Goal: Check status: Check status

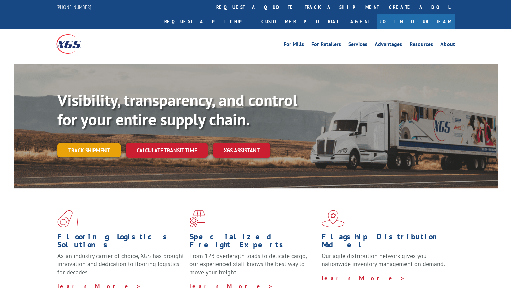
click at [77, 143] on link "Track shipment" at bounding box center [88, 150] width 63 height 14
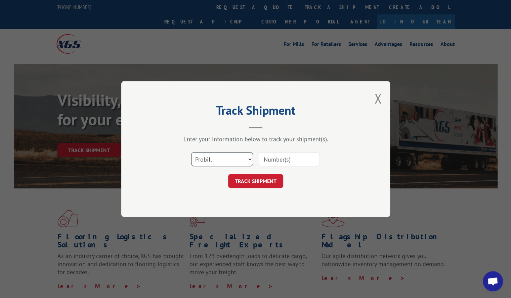
click at [246, 158] on select "Select category... Probill BOL PO" at bounding box center [222, 159] width 62 height 14
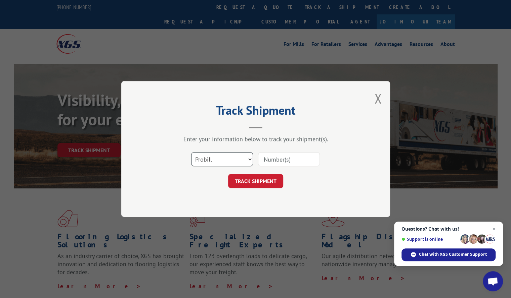
select select "po"
click at [191, 152] on select "Select category... Probill BOL PO" at bounding box center [222, 159] width 62 height 14
click at [269, 161] on input at bounding box center [289, 159] width 62 height 14
click at [274, 162] on input at bounding box center [289, 159] width 62 height 14
paste input "091025"
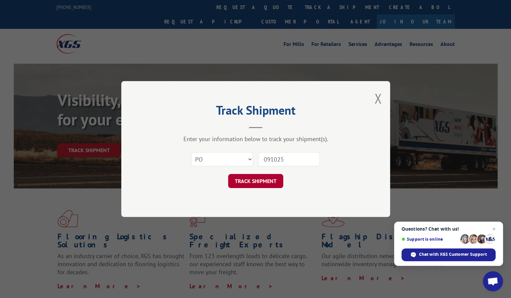
type input "091025"
click at [257, 177] on button "TRACK SHIPMENT" at bounding box center [255, 181] width 55 height 14
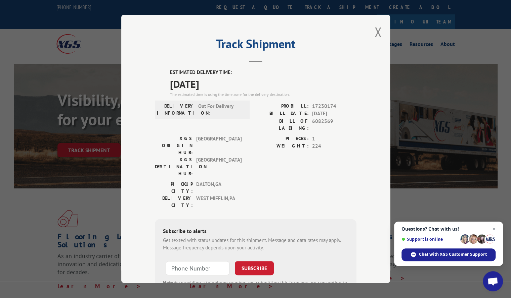
click at [370, 34] on div "Track Shipment ESTIMATED DELIVERY TIME: [DATE] The estimated time is using the …" at bounding box center [255, 149] width 269 height 269
click at [374, 34] on button "Close modal" at bounding box center [377, 32] width 7 height 18
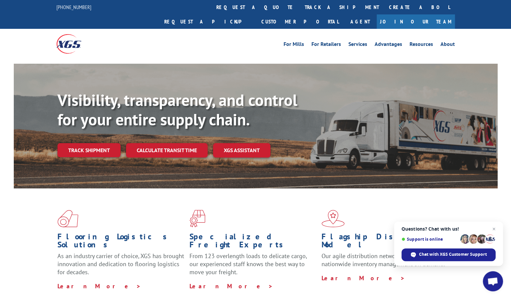
click at [75, 143] on link "Track shipment" at bounding box center [88, 150] width 63 height 14
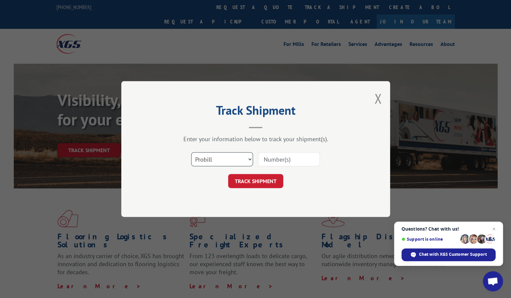
click at [228, 164] on select "Select category... Probill BOL PO" at bounding box center [222, 159] width 62 height 14
select select "po"
click at [191, 152] on select "Select category... Probill BOL PO" at bounding box center [222, 159] width 62 height 14
click at [271, 156] on input at bounding box center [289, 159] width 62 height 14
paste input "091025"
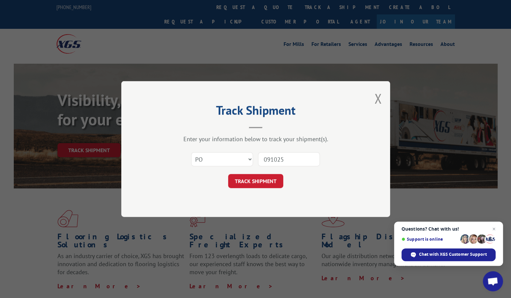
click at [285, 160] on input "091025" at bounding box center [289, 159] width 62 height 14
paste input "13616"
type input "013616"
click at [265, 176] on button "TRACK SHIPMENT" at bounding box center [255, 181] width 55 height 14
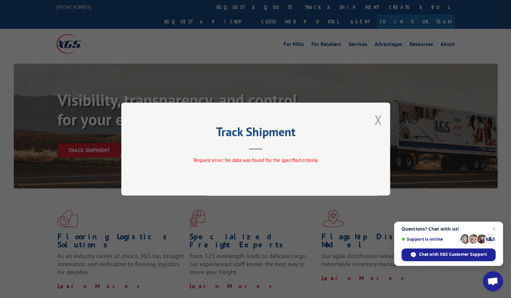
click at [377, 121] on button "Close modal" at bounding box center [377, 120] width 7 height 18
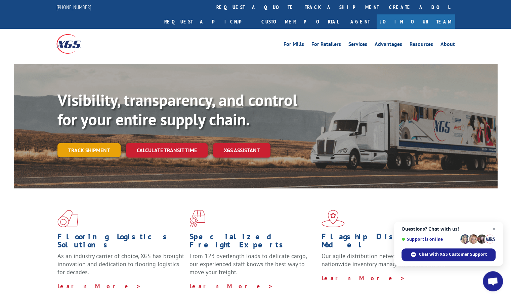
click at [95, 143] on link "Track shipment" at bounding box center [88, 150] width 63 height 14
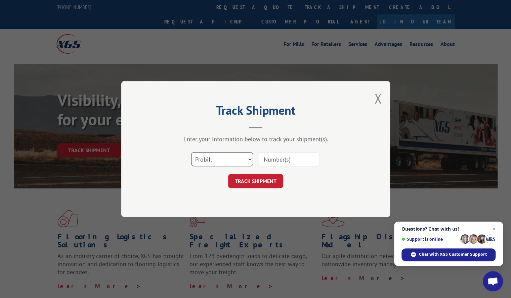
click at [225, 157] on select "Select category... Probill BOL PO" at bounding box center [222, 159] width 62 height 14
select select "po"
click at [191, 152] on select "Select category... Probill BOL PO" at bounding box center [222, 159] width 62 height 14
click at [278, 160] on input at bounding box center [289, 159] width 62 height 14
type input "091025"
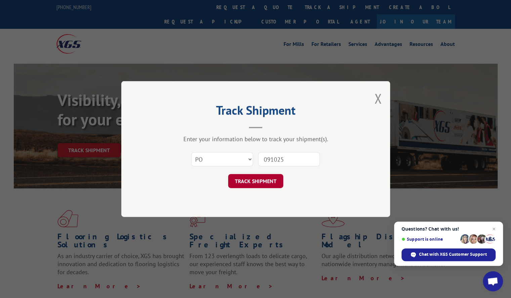
click at [270, 181] on button "TRACK SHIPMENT" at bounding box center [255, 181] width 55 height 14
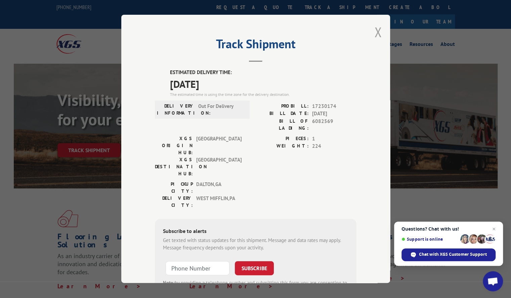
click at [374, 34] on button "Close modal" at bounding box center [377, 32] width 7 height 18
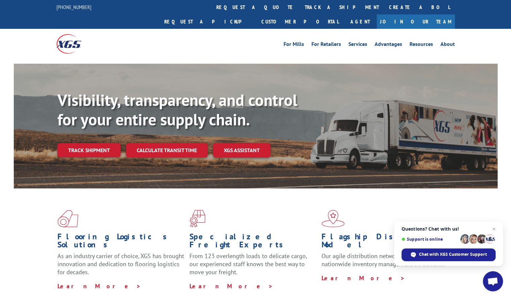
click at [85, 143] on link "Track shipment" at bounding box center [88, 150] width 63 height 14
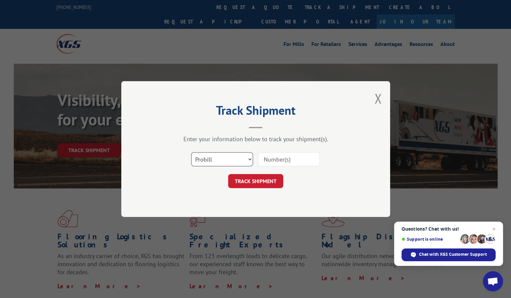
click at [246, 156] on select "Select category... Probill BOL PO" at bounding box center [222, 159] width 62 height 14
select select "po"
click at [191, 152] on select "Select category... Probill BOL PO" at bounding box center [222, 159] width 62 height 14
click at [272, 162] on input at bounding box center [289, 159] width 62 height 14
paste input "09092025"
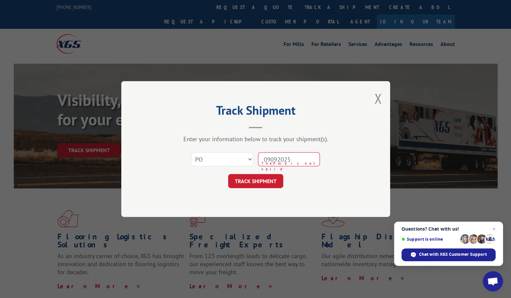
click at [276, 159] on input "09092025" at bounding box center [289, 159] width 62 height 14
type input "09092025"
click at [256, 179] on button "TRACK SHIPMENT" at bounding box center [255, 181] width 55 height 14
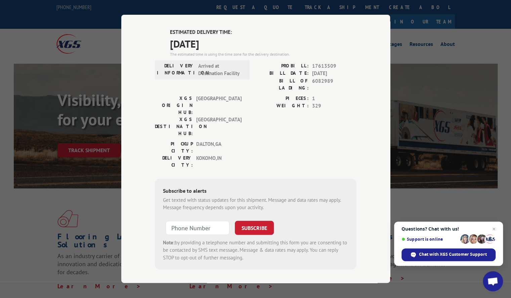
scroll to position [1108, 0]
